Goal: Task Accomplishment & Management: Manage account settings

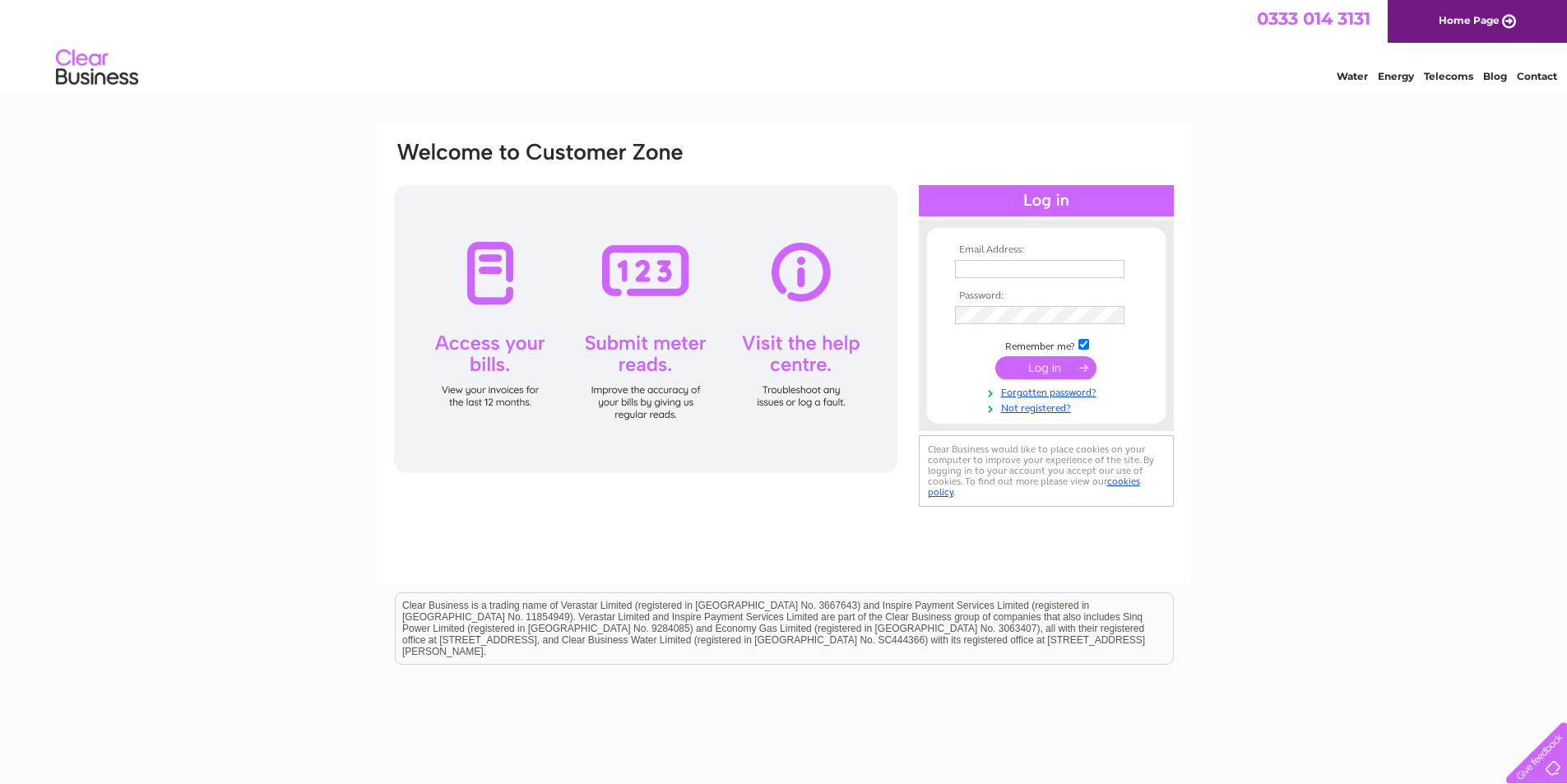
type input "gmr@btconnect.com"
click at [1034, 368] on input "submit" at bounding box center [1046, 367] width 101 height 23
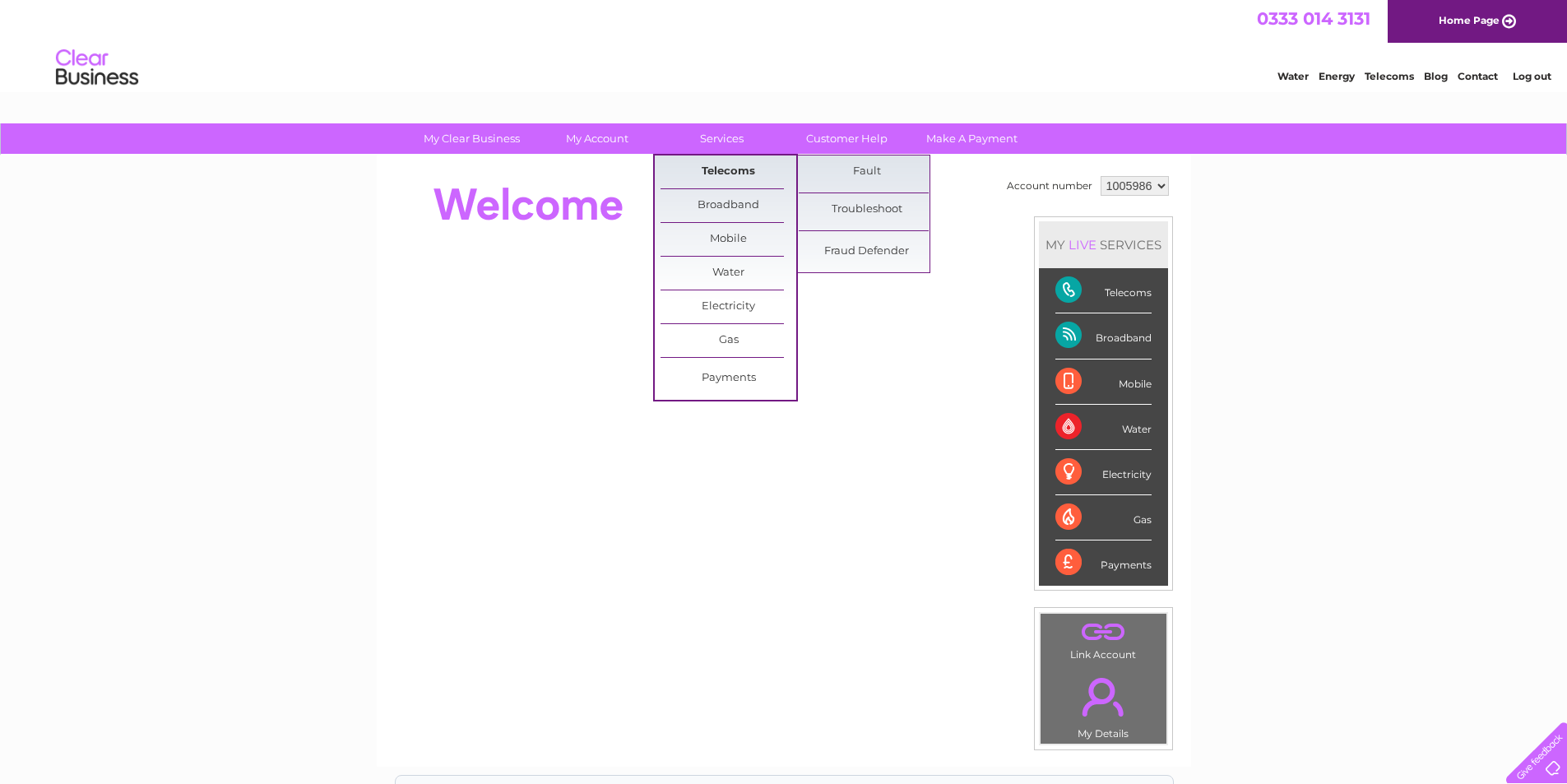
click at [744, 170] on link "Telecoms" at bounding box center [729, 172] width 136 height 33
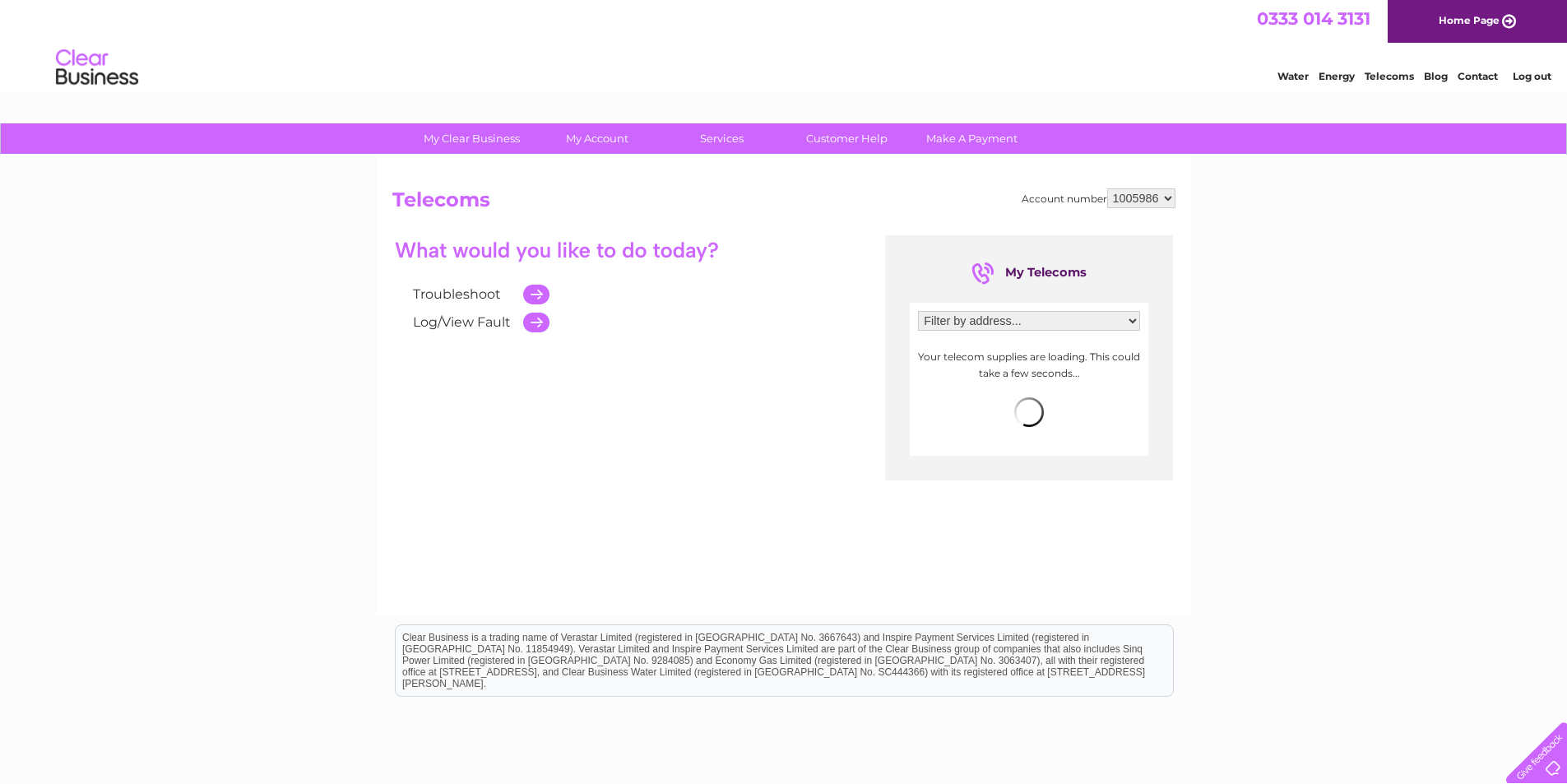
click at [1133, 319] on select "Filter by address... [STREET_ADDRESS]" at bounding box center [1029, 321] width 222 height 20
select select "1727723"
click at [919, 311] on select "Filter by address... Rear Of 46, St. Albans Road, Barnet, Hertfordshire, EN5 4LA" at bounding box center [1029, 321] width 222 height 20
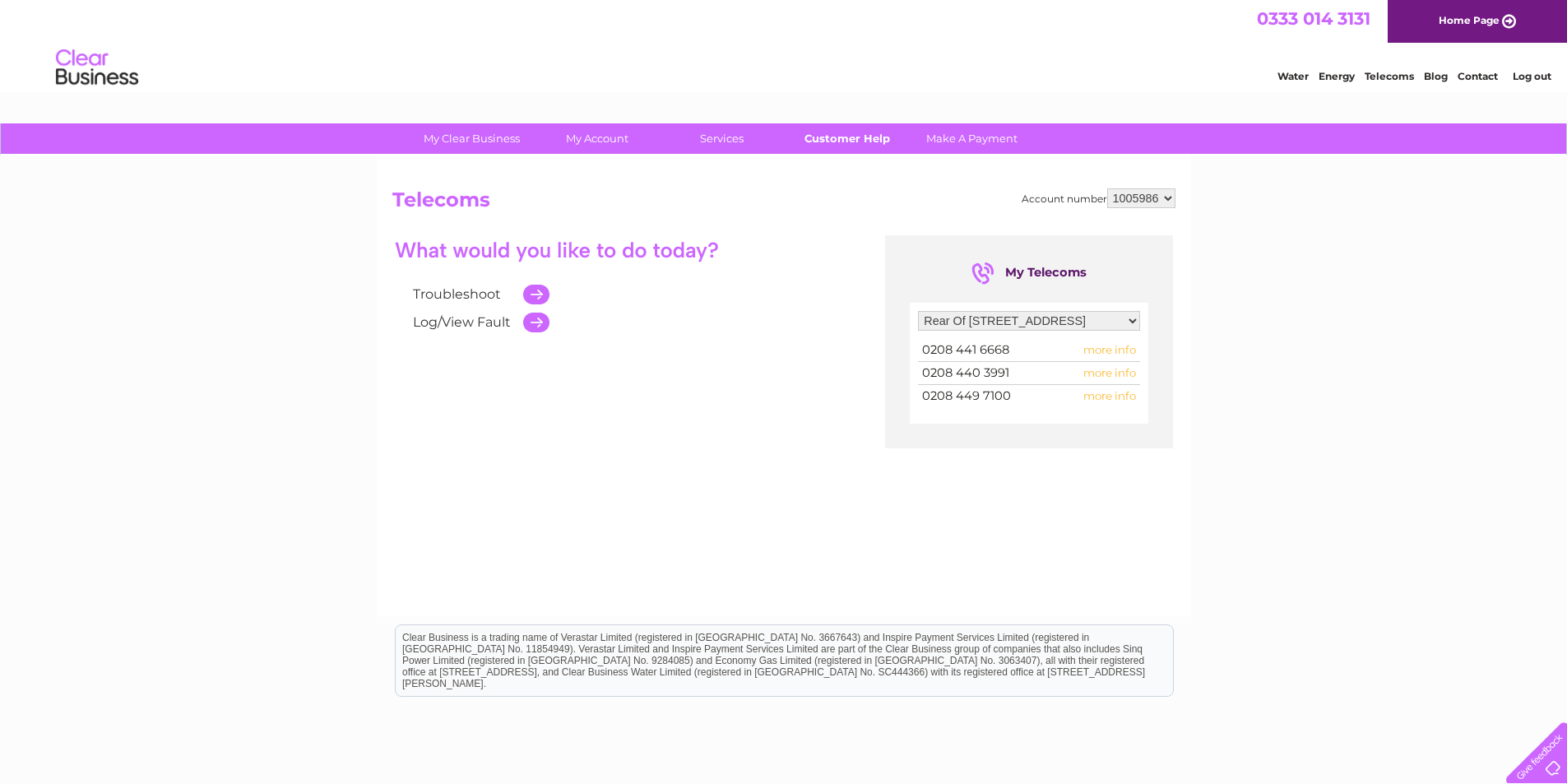
click at [836, 131] on link "Customer Help" at bounding box center [847, 138] width 136 height 30
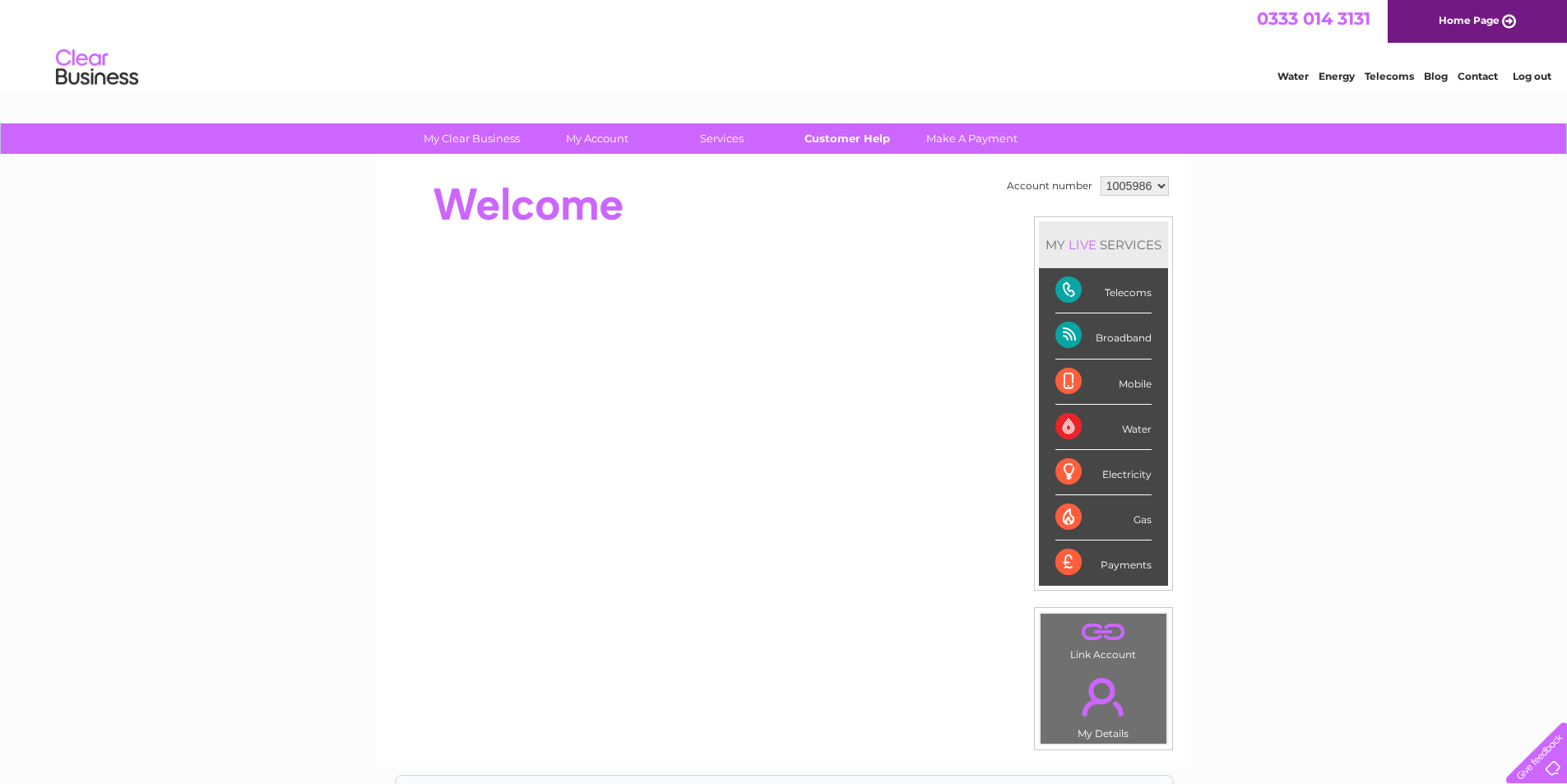
click at [843, 137] on link "Customer Help" at bounding box center [847, 138] width 136 height 30
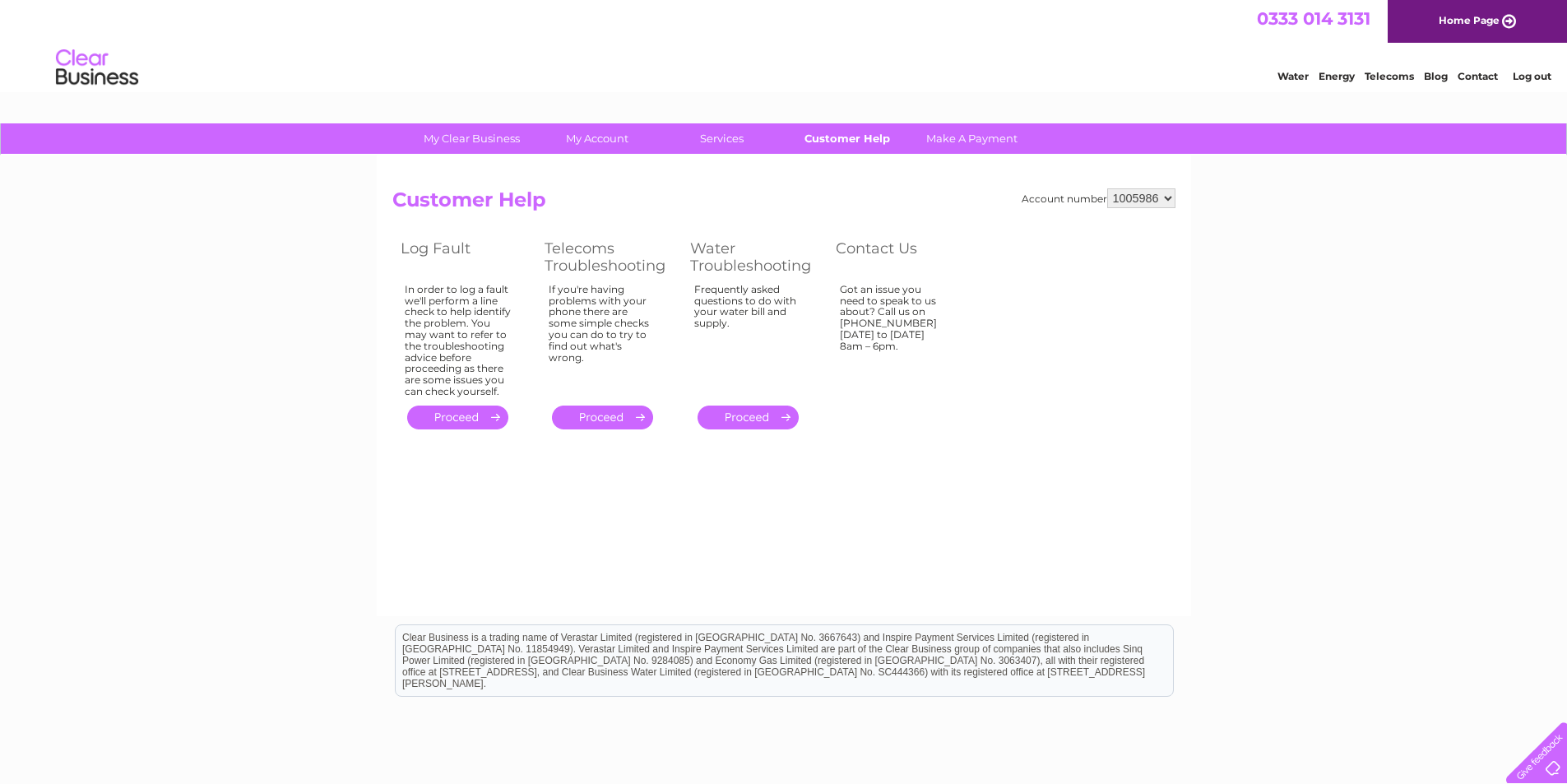
click at [833, 137] on link "Customer Help" at bounding box center [847, 138] width 136 height 30
click at [826, 139] on link "Customer Help" at bounding box center [847, 138] width 136 height 30
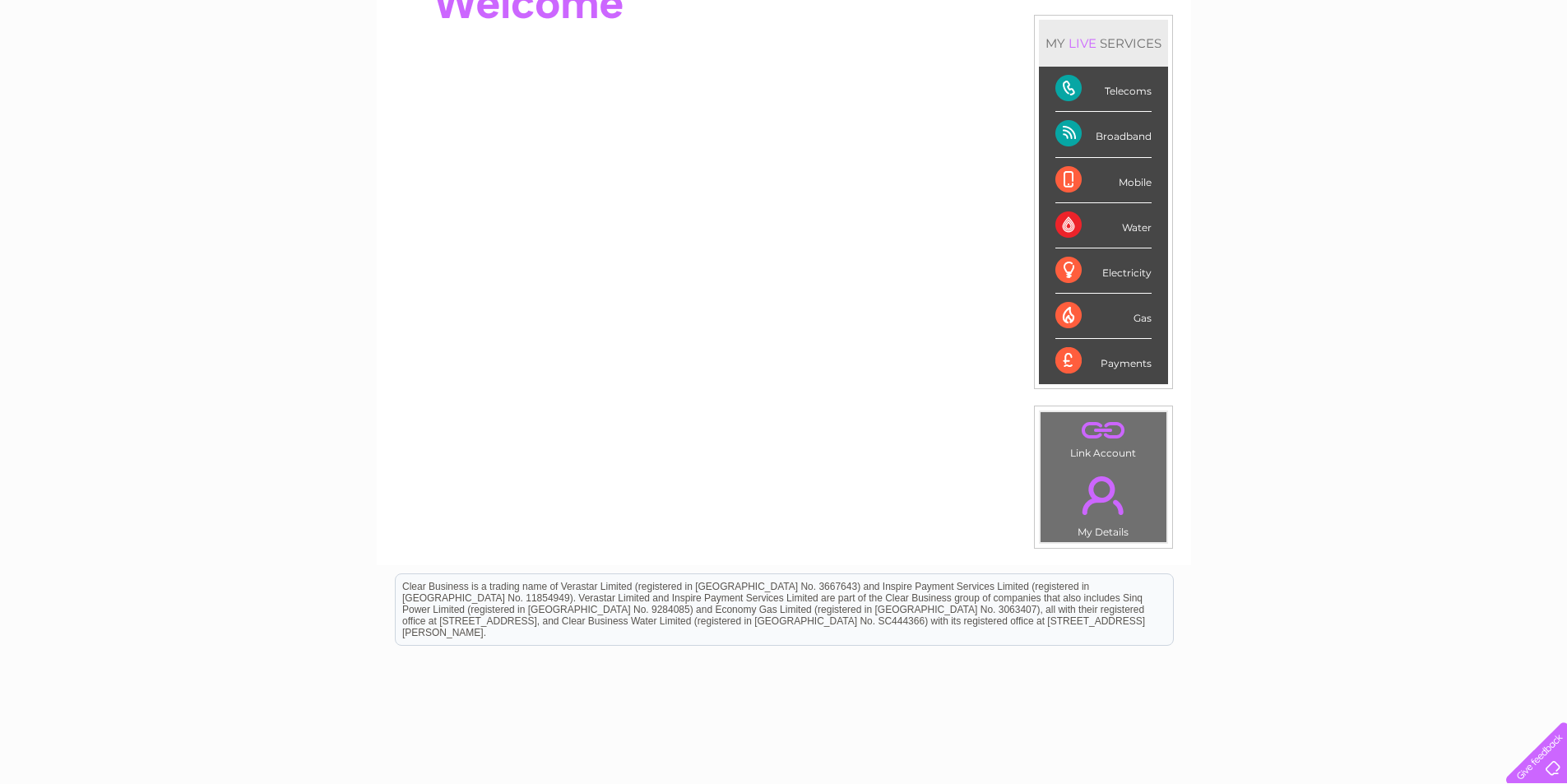
scroll to position [164, 0]
